Goal: Check status: Check status

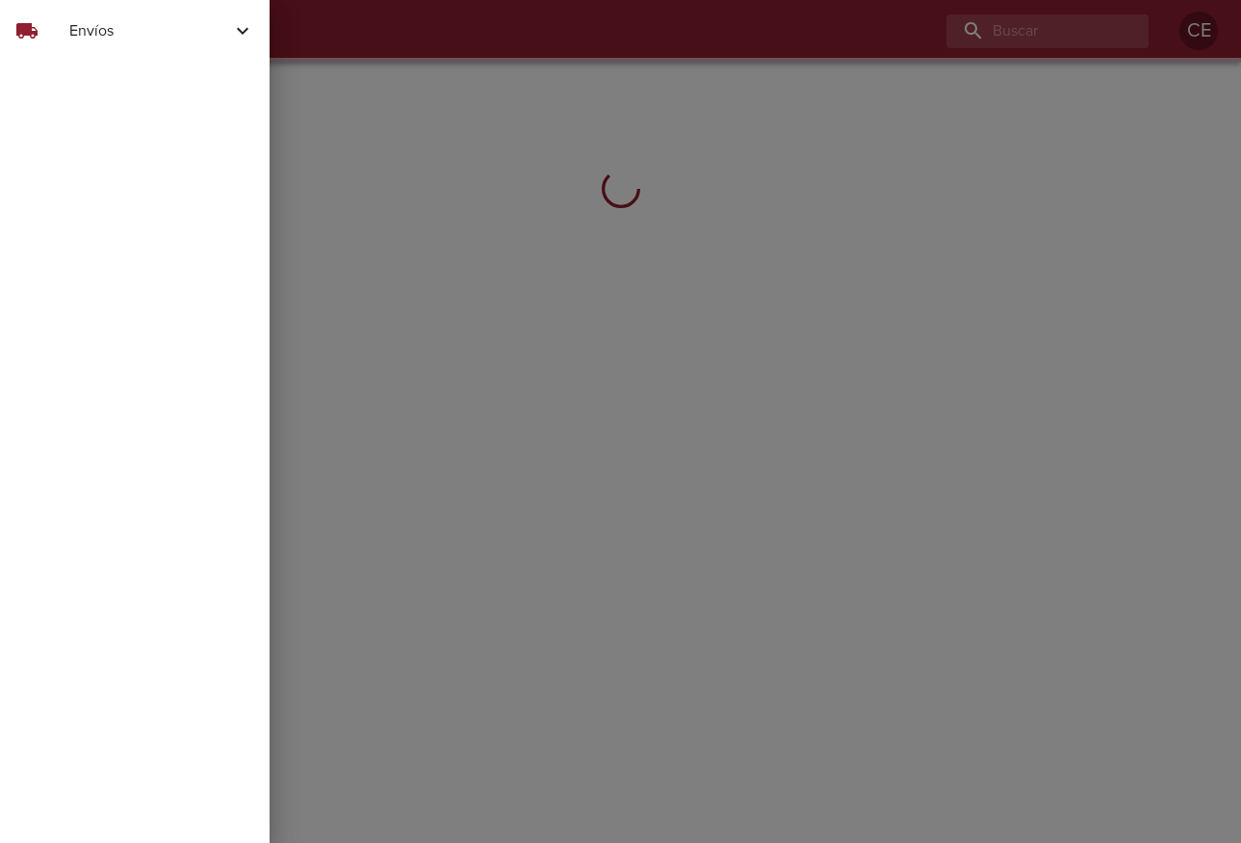
click at [87, 33] on span "Envíos" at bounding box center [150, 30] width 162 height 23
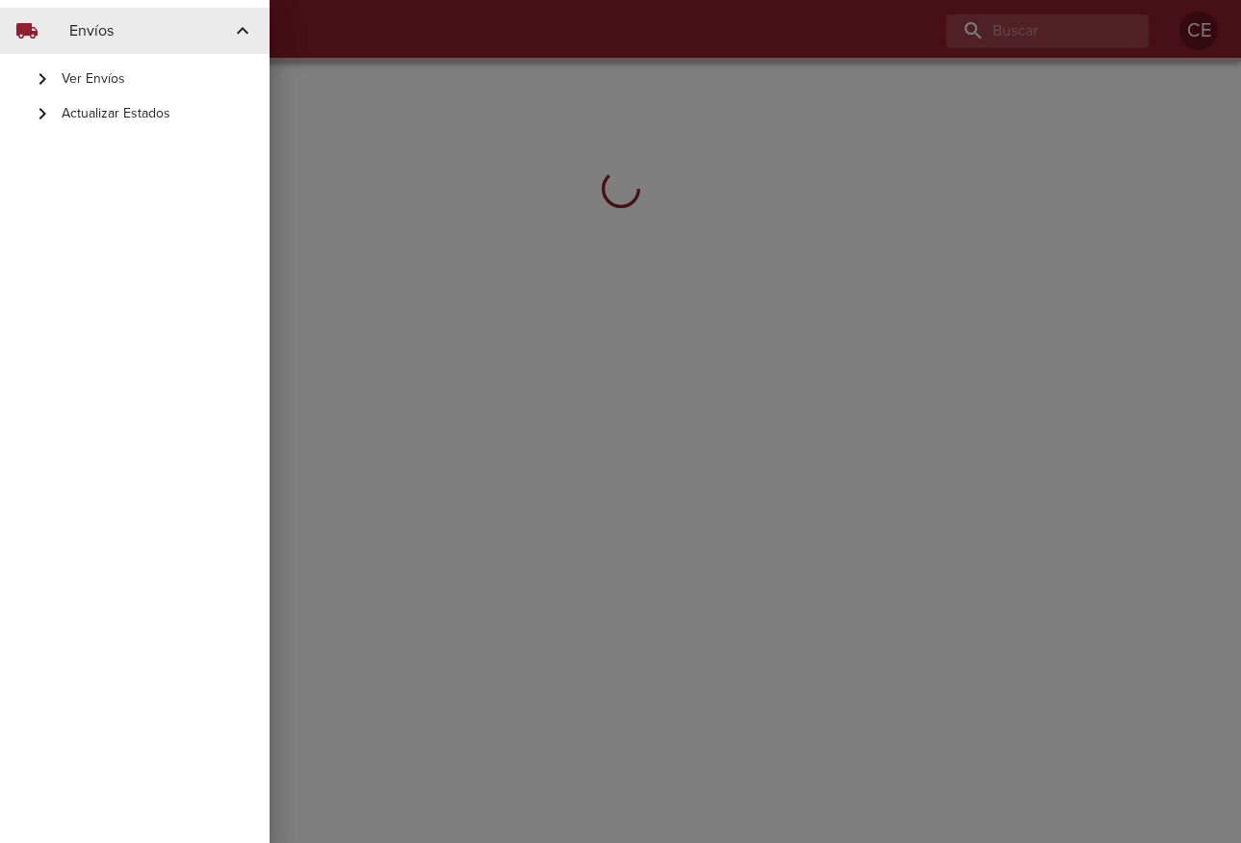
click at [99, 107] on span "Actualizar Estados" at bounding box center [158, 113] width 193 height 19
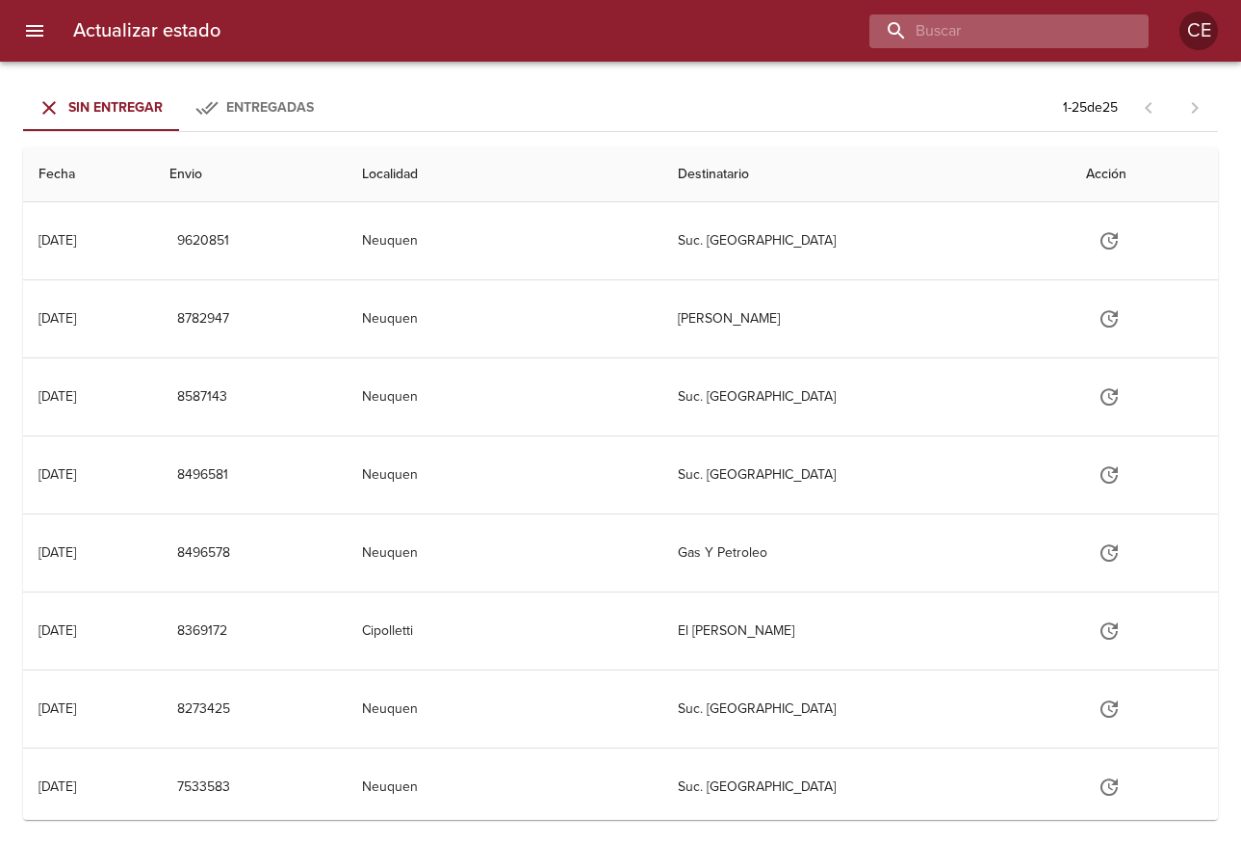
click at [991, 35] on input "buscar" at bounding box center [993, 31] width 247 height 34
type input "17143"
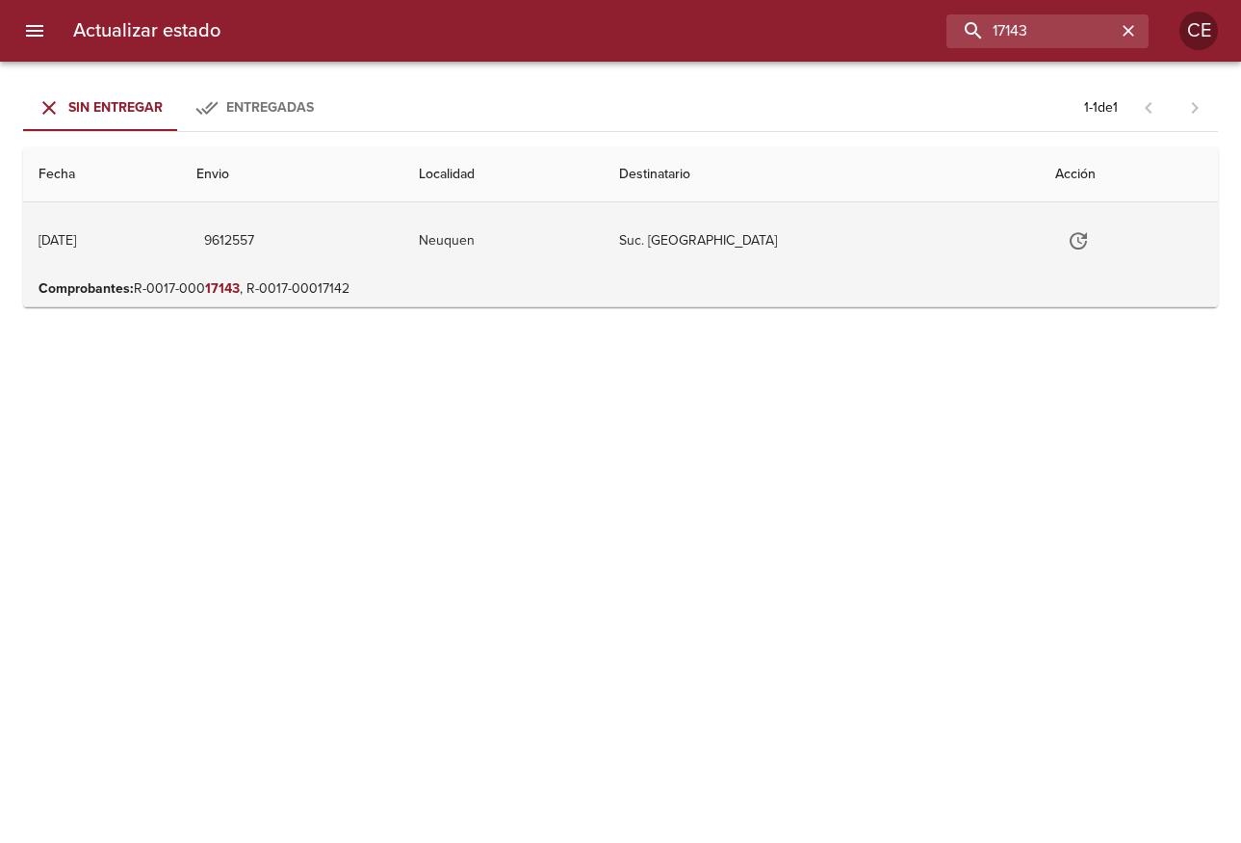
click at [1063, 216] on td "Tabla de envíos del cliente" at bounding box center [1129, 240] width 178 height 77
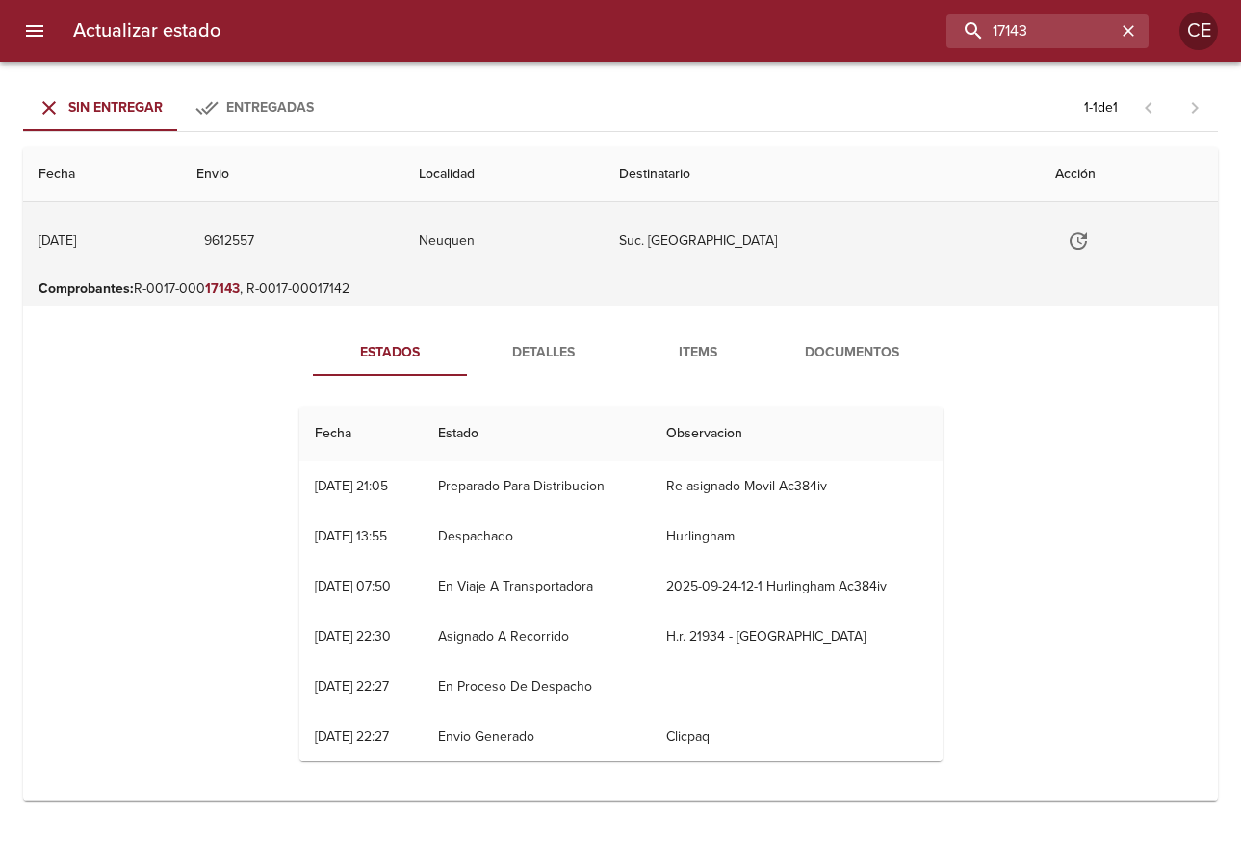
click at [1067, 240] on icon "Tabla de envíos del cliente" at bounding box center [1078, 240] width 23 height 23
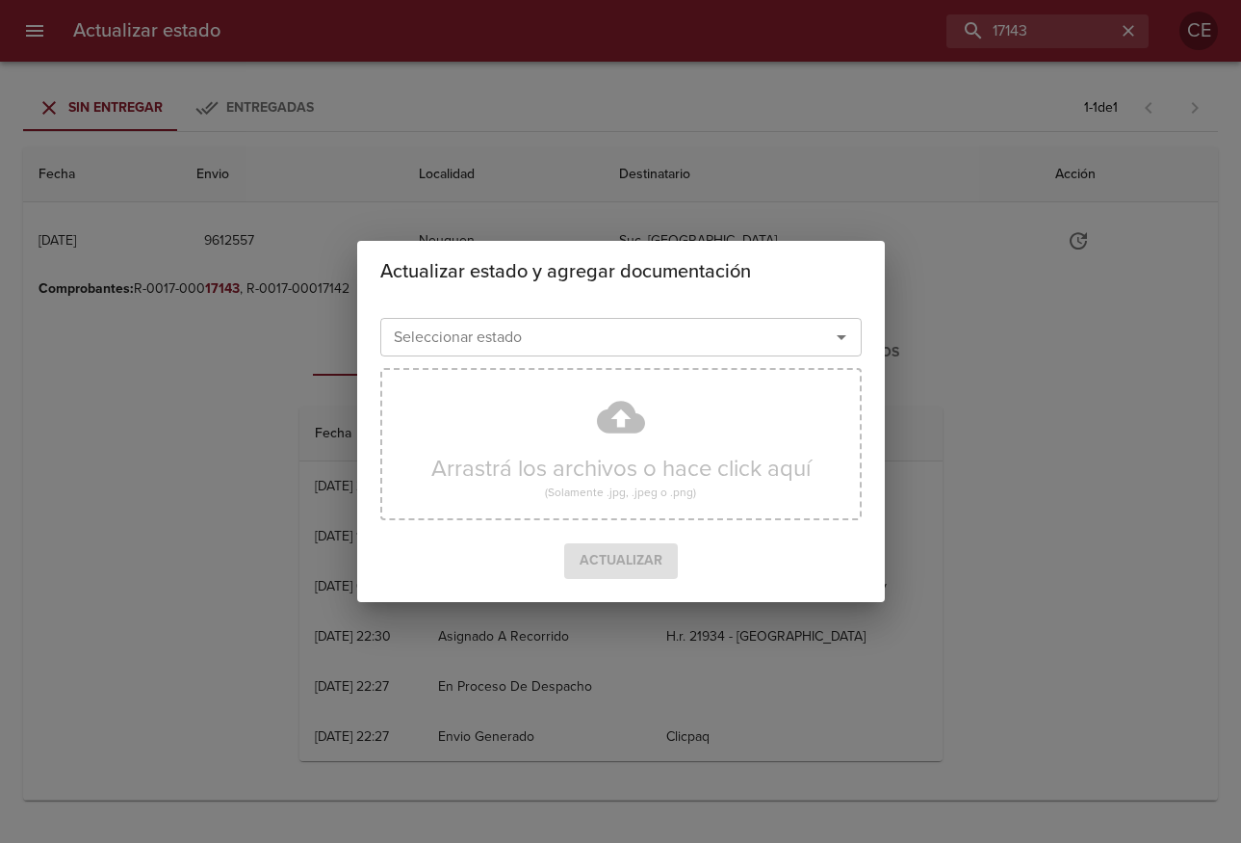
click at [641, 310] on div "Seleccionar estado Seleccionar estado Arrastrá los archivos o hace click aquí (…" at bounding box center [621, 451] width 528 height 299
drag, startPoint x: 636, startPoint y: 326, endPoint x: 626, endPoint y: 330, distance: 10.4
click at [636, 327] on input "Seleccionar estado" at bounding box center [592, 337] width 413 height 27
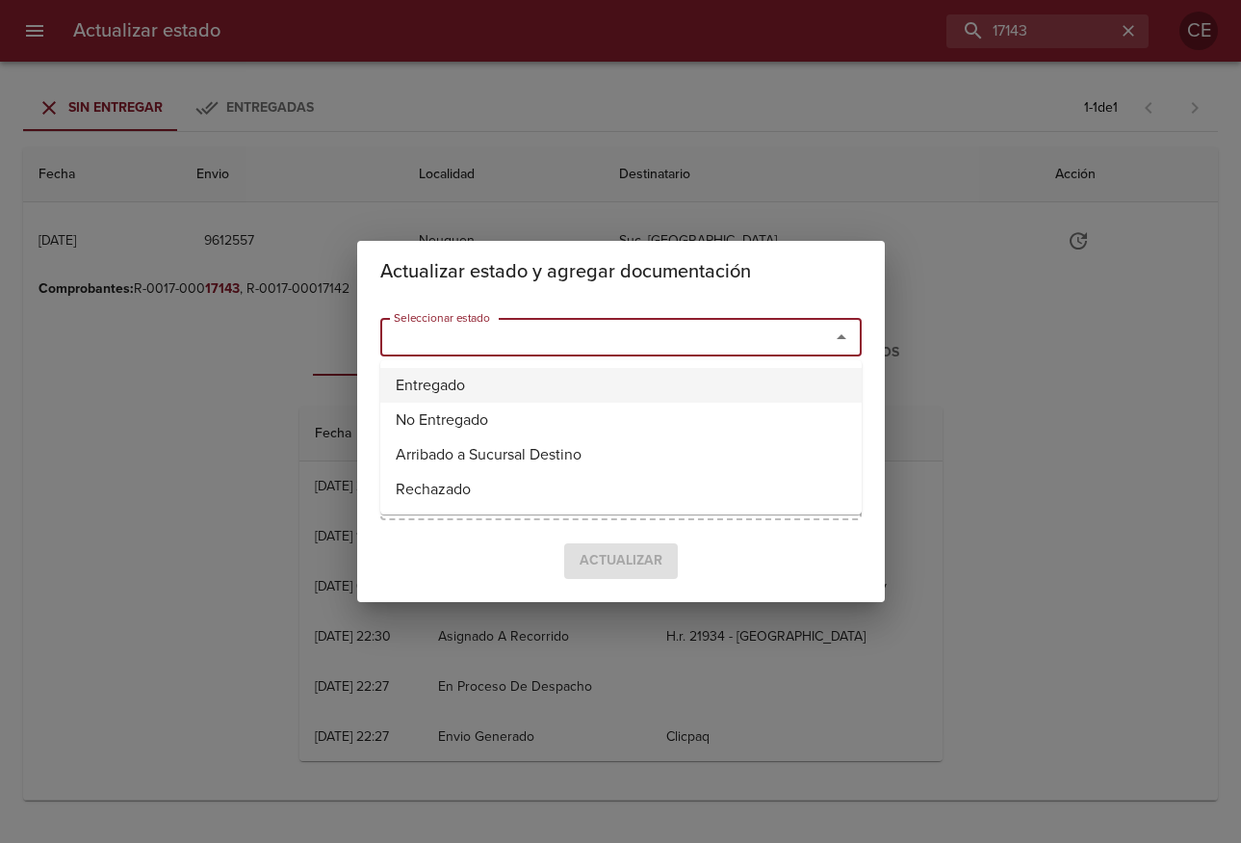
click at [537, 387] on li "Entregado" at bounding box center [620, 385] width 481 height 35
type input "Entregado"
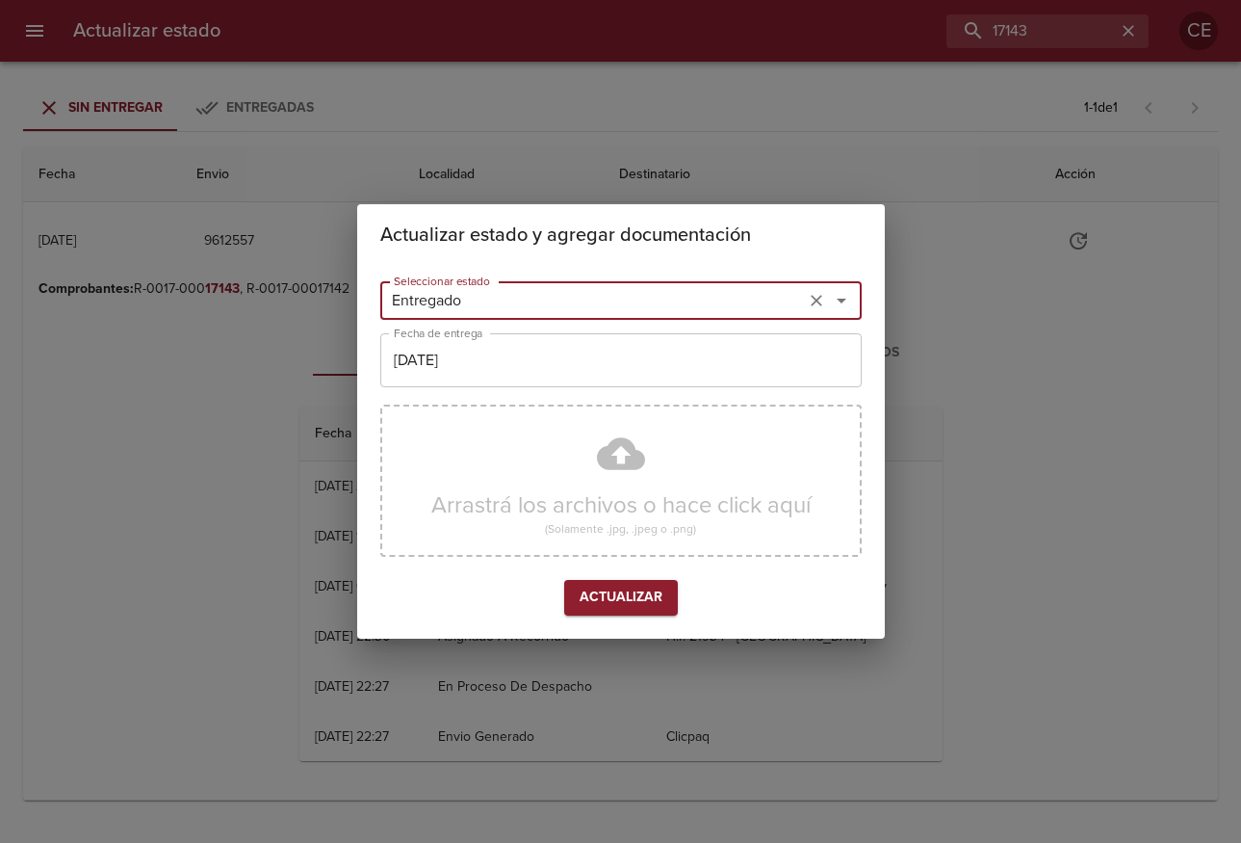
click at [550, 361] on input "[DATE]" at bounding box center [620, 360] width 481 height 54
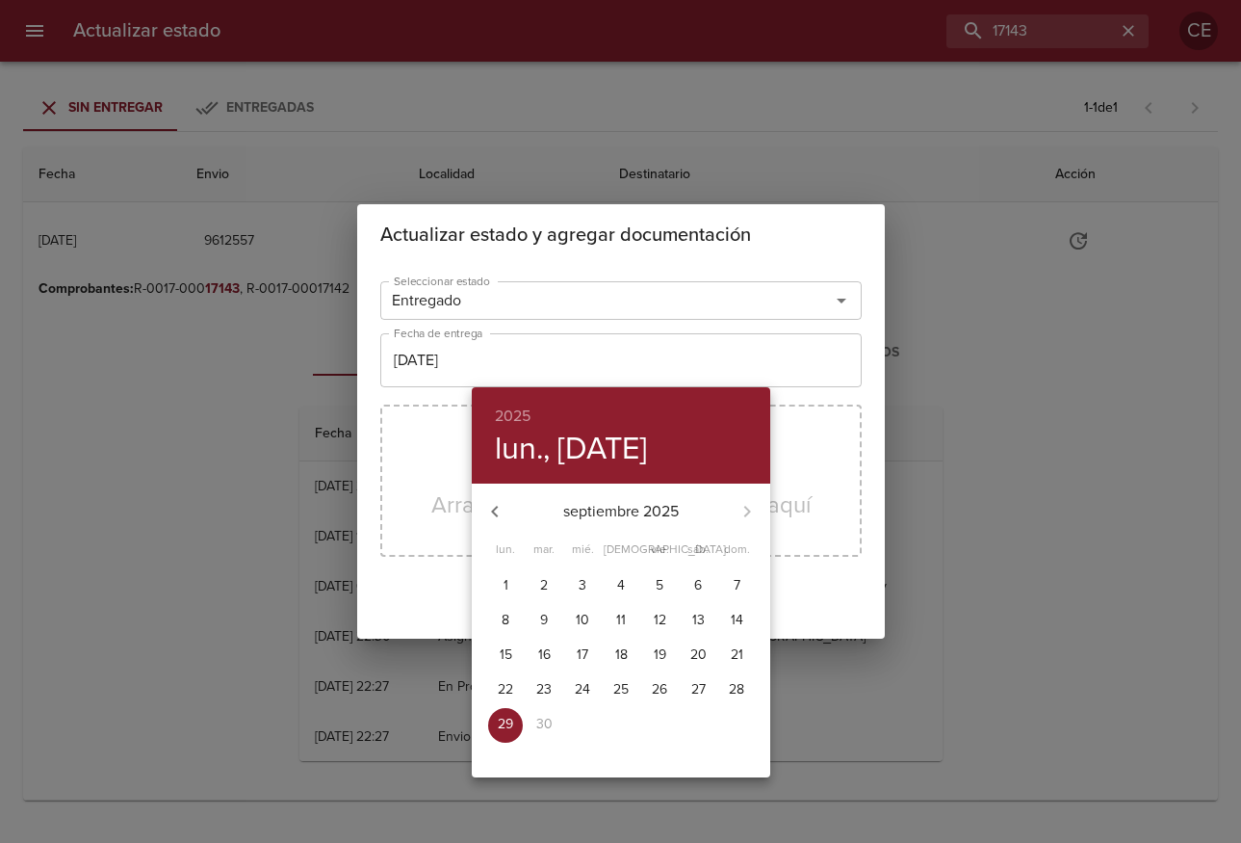
click at [659, 693] on p "26" at bounding box center [659, 689] width 15 height 19
type input "[DATE]"
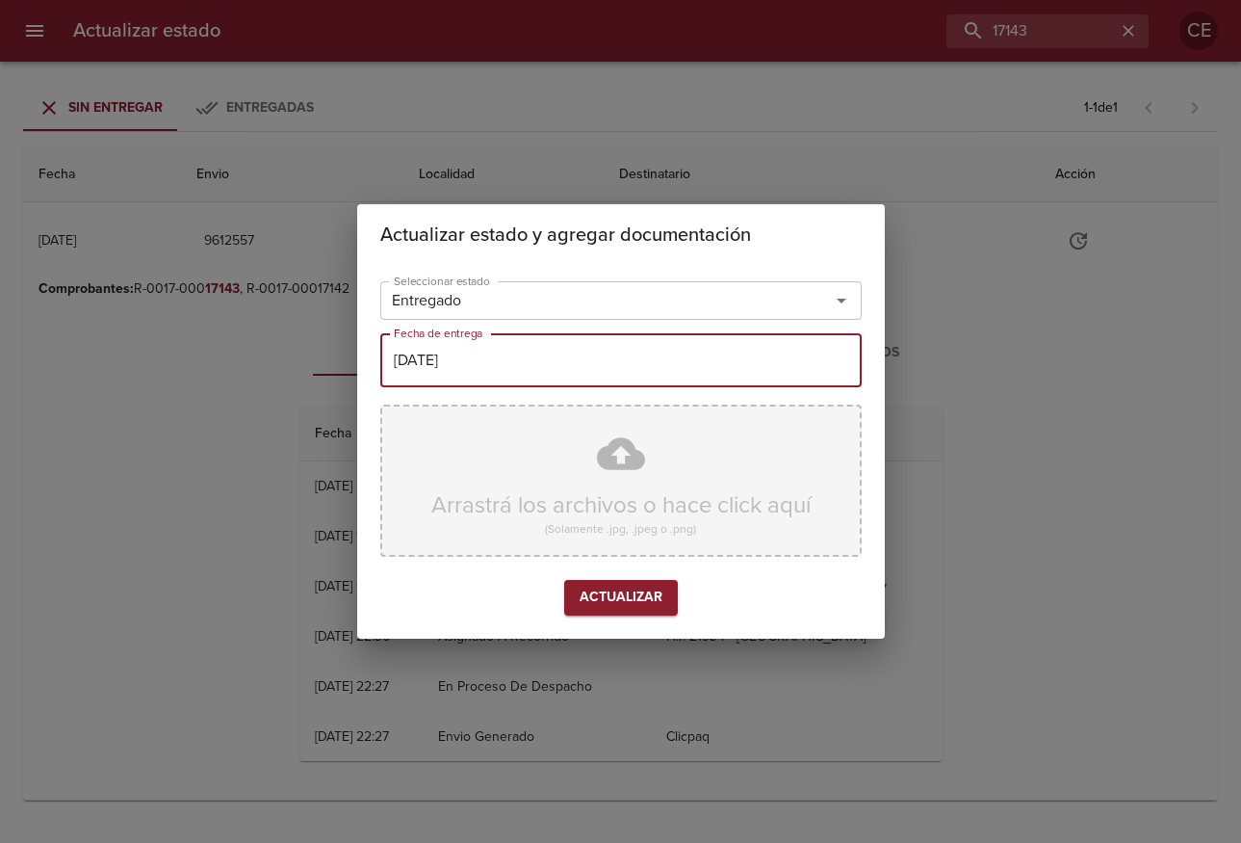
click at [643, 492] on div "Arrastrá los archivos o hace click aquí (Solamente .jpg, .jpeg o .png)" at bounding box center [620, 480] width 481 height 152
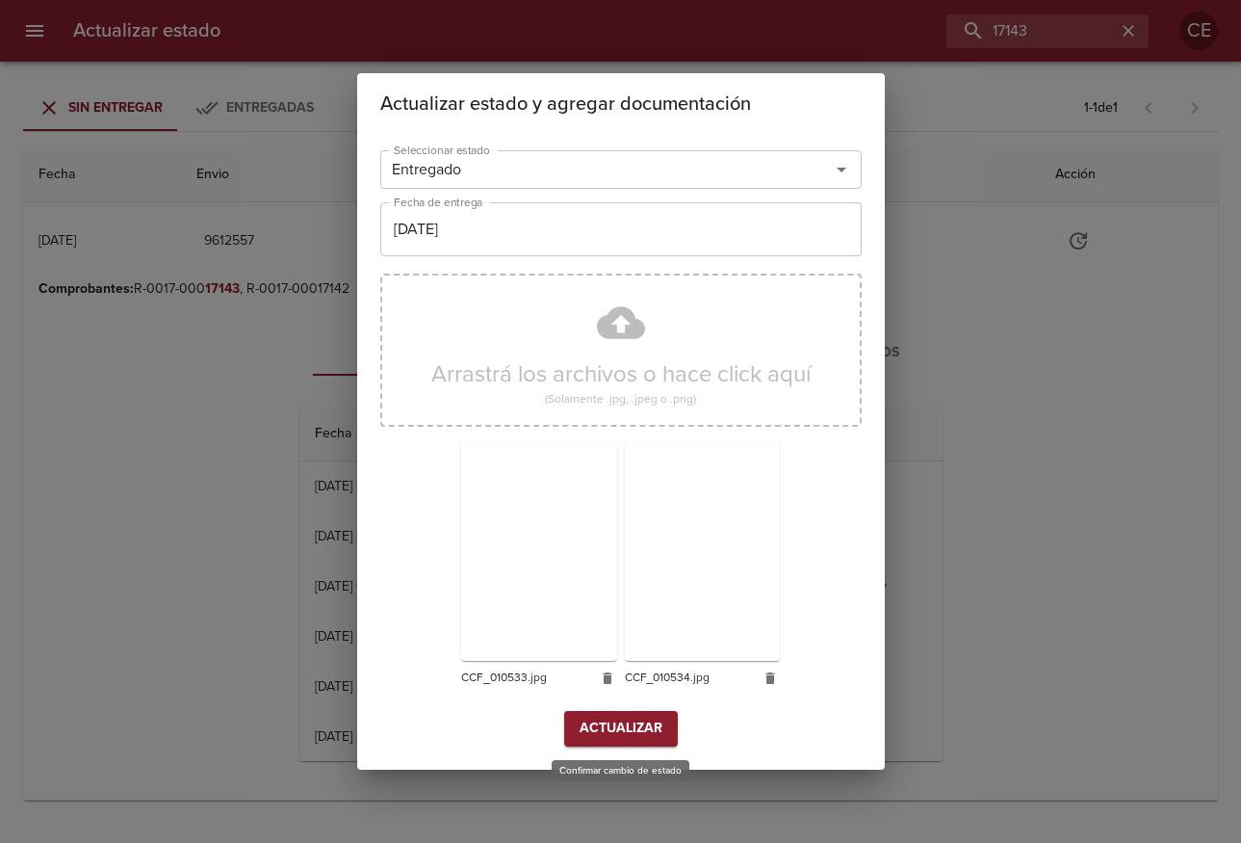
click at [612, 735] on span "Actualizar" at bounding box center [621, 728] width 83 height 24
